Goal: Task Accomplishment & Management: Manage account settings

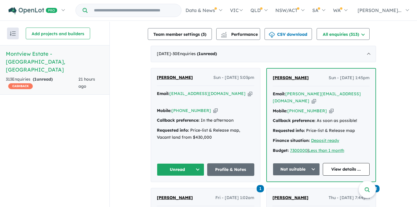
scroll to position [217, 0]
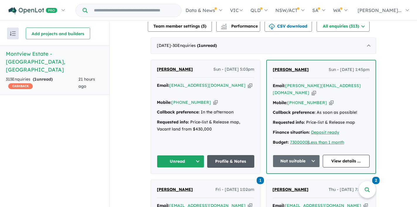
click at [231, 155] on link "Profile & Notes" at bounding box center [230, 161] width 47 height 13
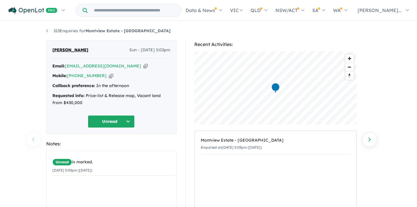
click at [128, 119] on button "Unread" at bounding box center [111, 121] width 47 height 13
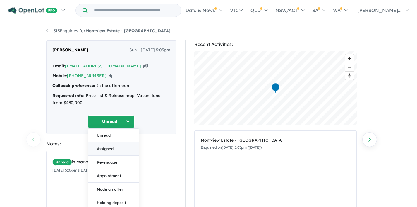
click at [108, 146] on button "Assigned" at bounding box center [113, 148] width 51 height 13
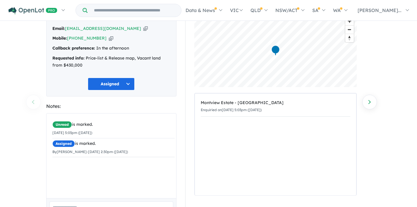
scroll to position [82, 0]
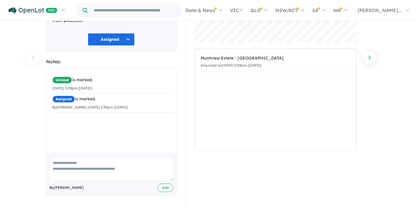
click at [76, 163] on textarea at bounding box center [111, 169] width 124 height 24
type textarea "*********"
click at [166, 189] on button "Add" at bounding box center [165, 187] width 16 height 8
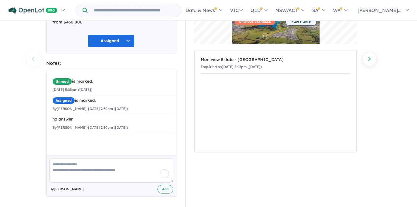
scroll to position [0, 0]
